Goal: Check status: Check status

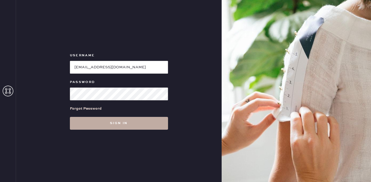
click at [96, 124] on button "Sign in" at bounding box center [119, 123] width 98 height 13
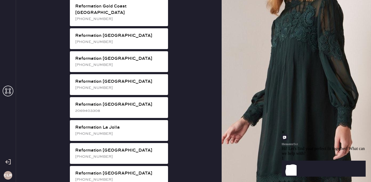
scroll to position [432, 0]
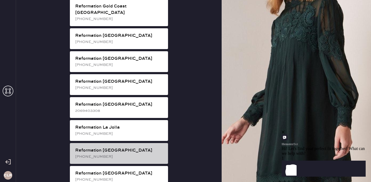
click at [123, 147] on div "Reformation [GEOGRAPHIC_DATA]" at bounding box center [119, 150] width 89 height 6
click at [142, 154] on div "[PHONE_NUMBER]" at bounding box center [119, 157] width 89 height 6
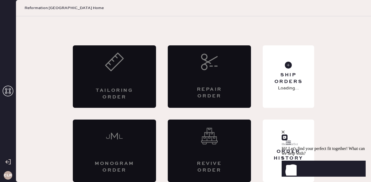
scroll to position [11, 0]
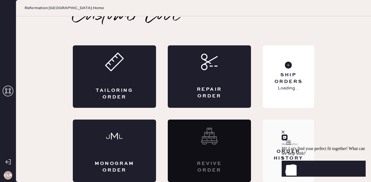
click at [276, 135] on div "Order History" at bounding box center [288, 150] width 51 height 62
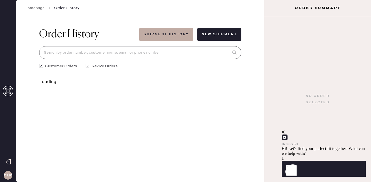
click at [152, 53] on input at bounding box center [140, 52] width 202 height 13
paste input "[EMAIL_ADDRESS][DOMAIN_NAME]"
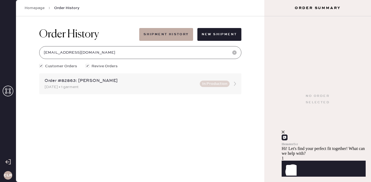
type input "[EMAIL_ADDRESS][DOMAIN_NAME]"
drag, startPoint x: 75, startPoint y: 81, endPoint x: 58, endPoint y: 81, distance: 17.1
click at [58, 81] on div "Order #82863: [PERSON_NAME]" at bounding box center [121, 81] width 152 height 6
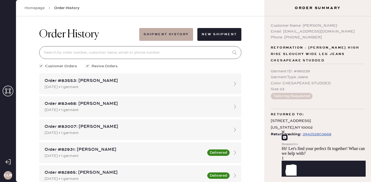
click at [127, 51] on input at bounding box center [140, 52] width 202 height 13
paste input "[EMAIL_ADDRESS][DOMAIN_NAME]"
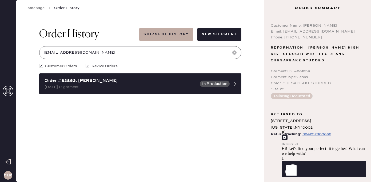
type input "[EMAIL_ADDRESS][DOMAIN_NAME]"
